Goal: Information Seeking & Learning: Learn about a topic

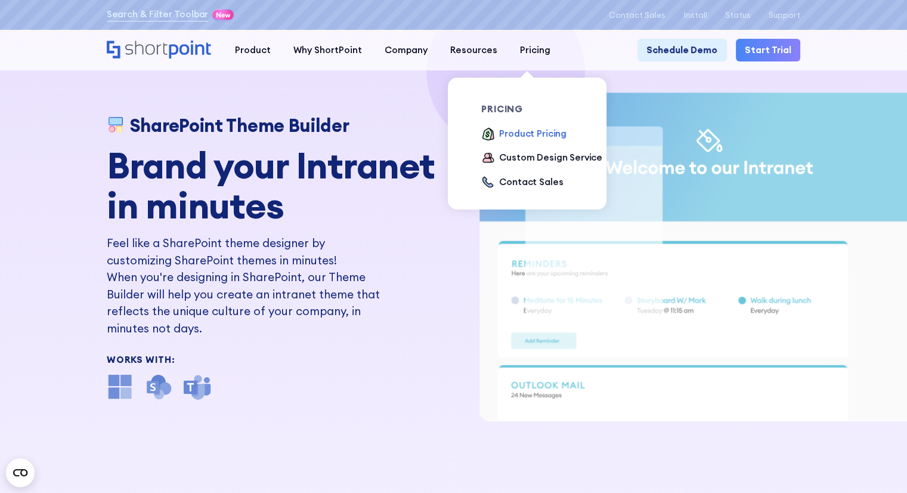
click at [517, 132] on div "Product Pricing" at bounding box center [532, 134] width 67 height 14
